Goal: Navigation & Orientation: Find specific page/section

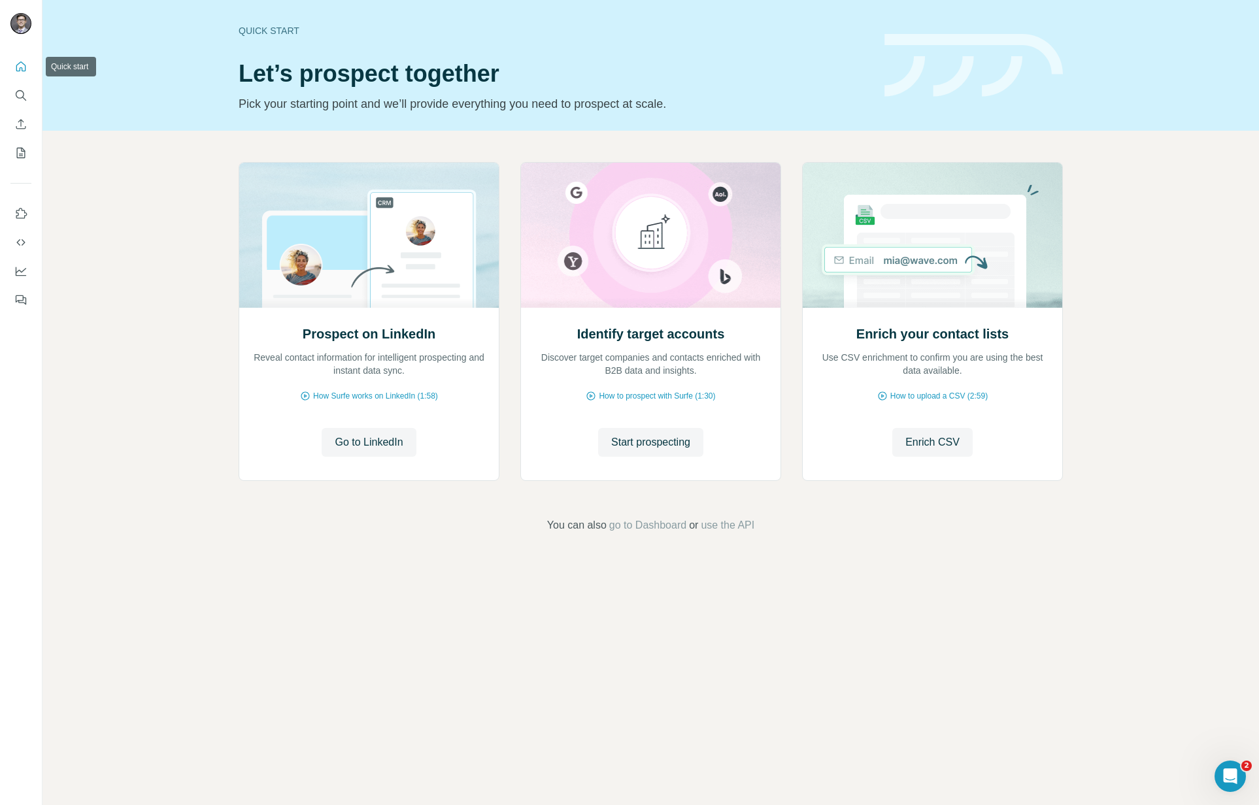
click at [21, 68] on icon "Quick start" at bounding box center [21, 66] width 10 height 10
click at [16, 96] on icon "Search" at bounding box center [20, 94] width 8 height 8
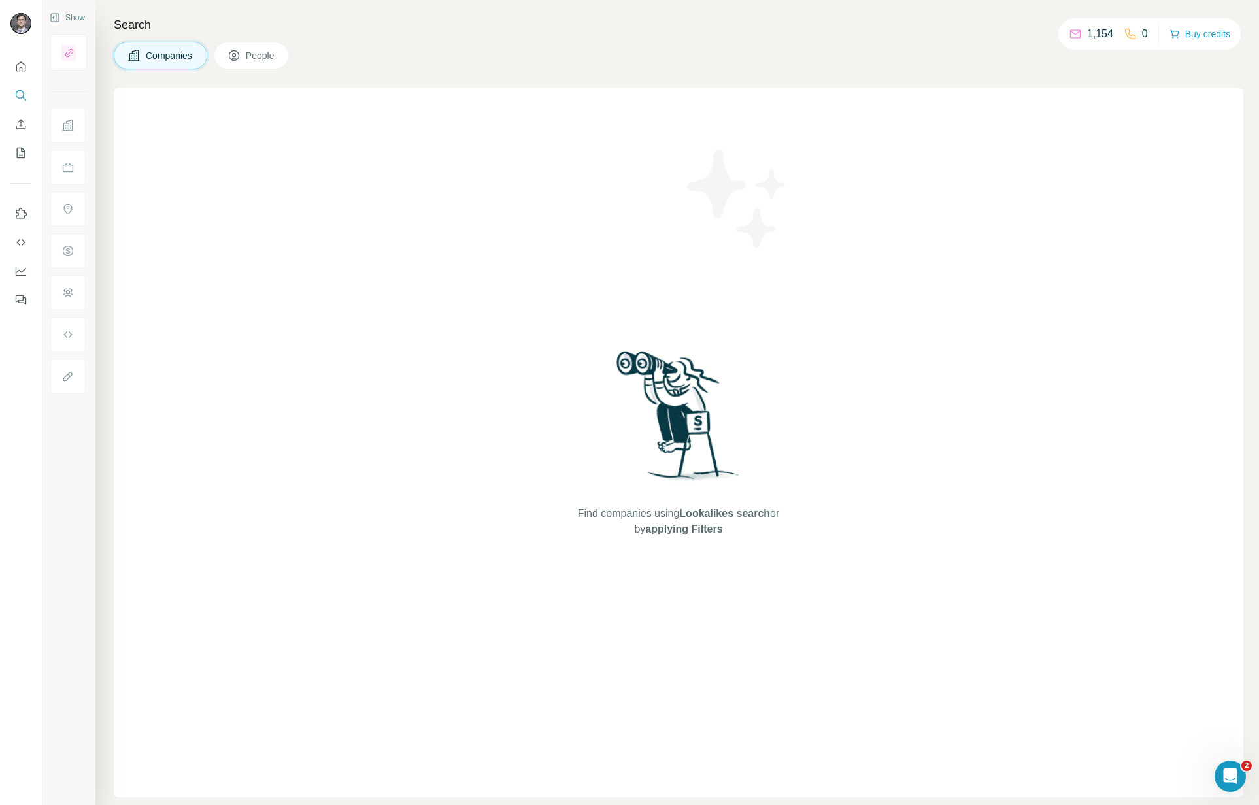
click at [923, 44] on div "Companies People" at bounding box center [678, 55] width 1129 height 27
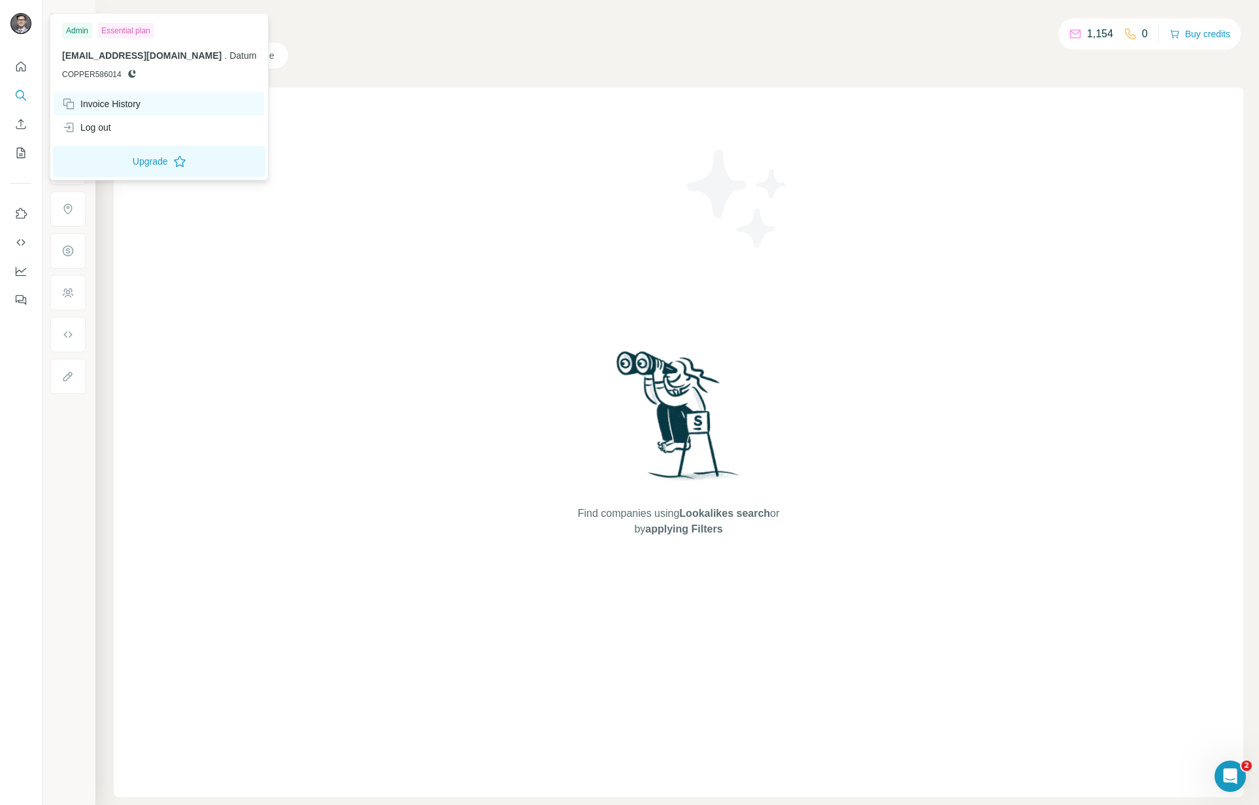
click at [115, 103] on div "Invoice History" at bounding box center [101, 103] width 78 height 13
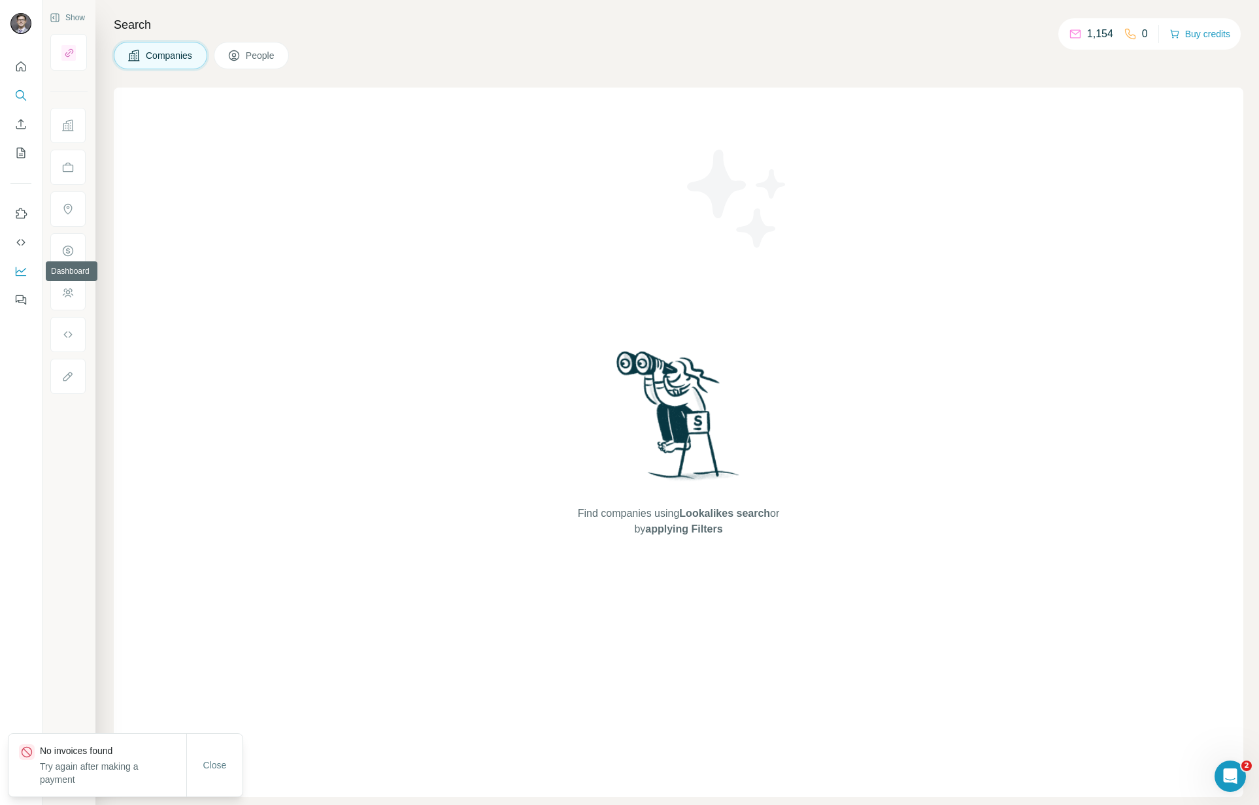
click at [24, 269] on icon "Dashboard" at bounding box center [21, 270] width 10 height 5
click at [18, 150] on icon "My lists" at bounding box center [20, 152] width 13 height 13
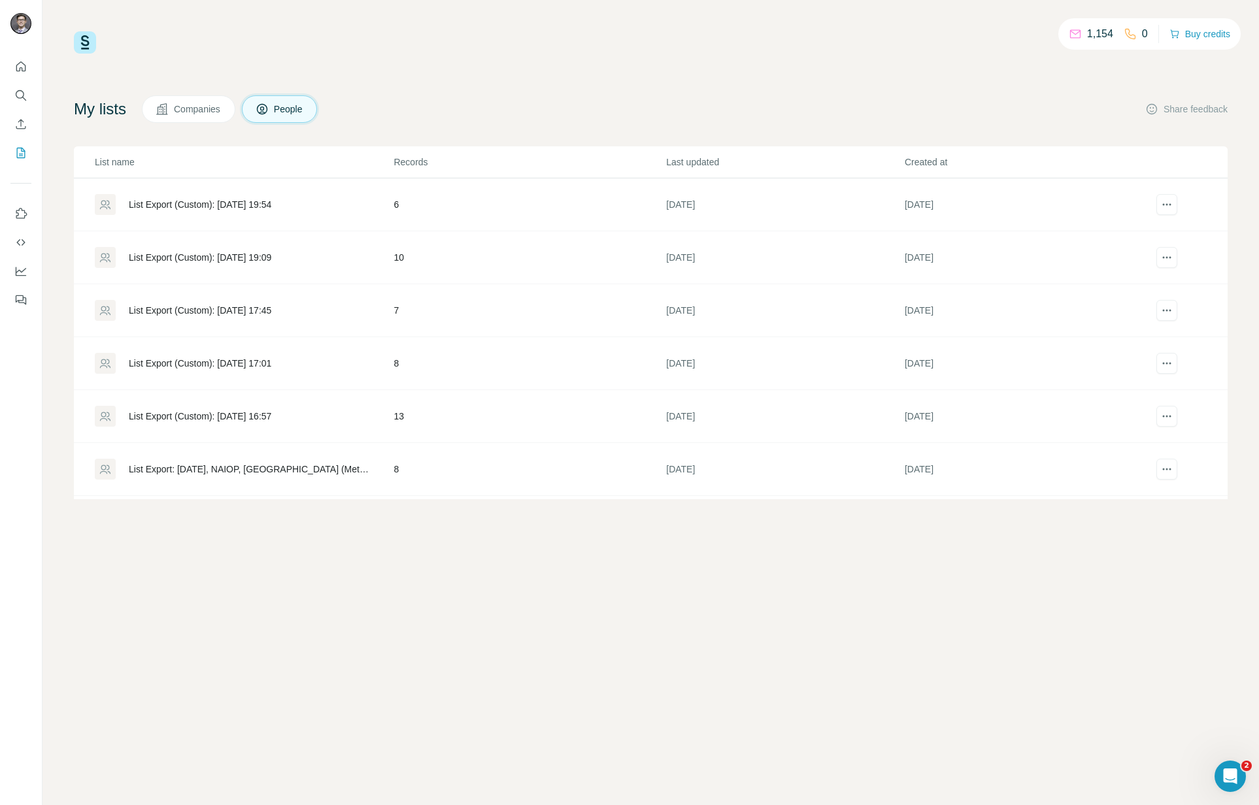
click at [716, 42] on div "1,154 0 Buy credits" at bounding box center [651, 42] width 1154 height 22
click at [25, 68] on icon "Quick start" at bounding box center [21, 66] width 10 height 10
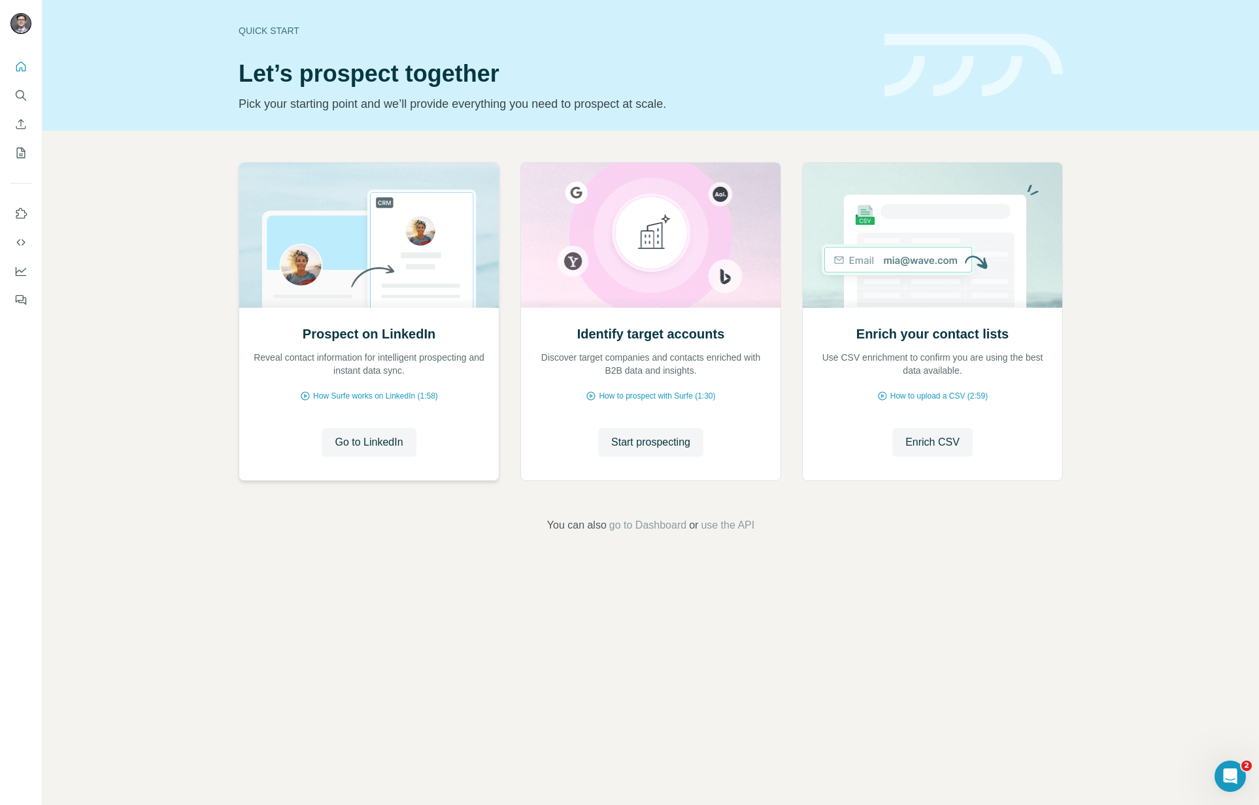
click at [391, 354] on p "Reveal contact information for intelligent prospecting and instant data sync." at bounding box center [368, 364] width 233 height 26
click at [346, 361] on p "Reveal contact information for intelligent prospecting and instant data sync." at bounding box center [368, 364] width 233 height 26
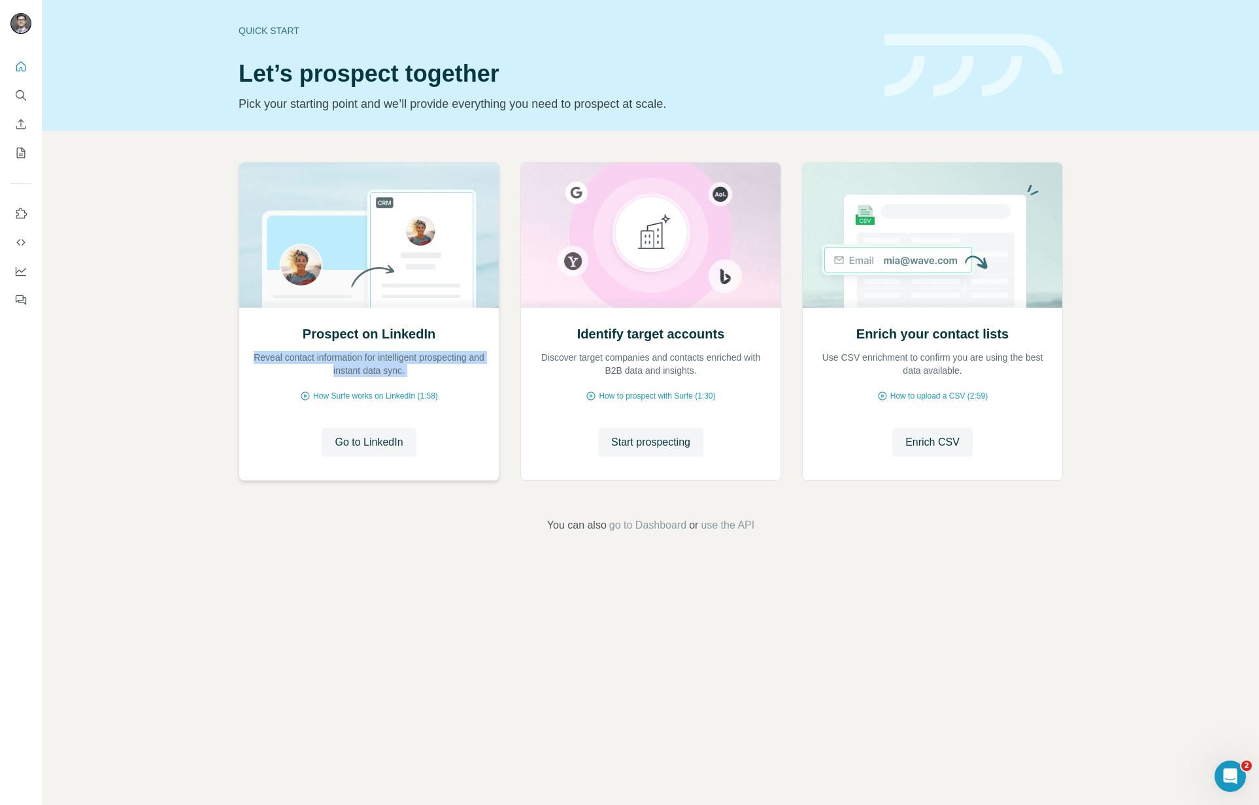
click at [346, 361] on p "Reveal contact information for intelligent prospecting and instant data sync." at bounding box center [368, 364] width 233 height 26
click at [207, 336] on div "Prospect on LinkedIn Reveal contact information for intelligent prospecting and…" at bounding box center [650, 348] width 1216 height 434
click at [132, 340] on div "Prospect on LinkedIn Reveal contact information for intelligent prospecting and…" at bounding box center [650, 348] width 1216 height 434
click at [656, 523] on span "go to Dashboard" at bounding box center [647, 526] width 77 height 16
